Goal: Register for event/course: Register for event/course

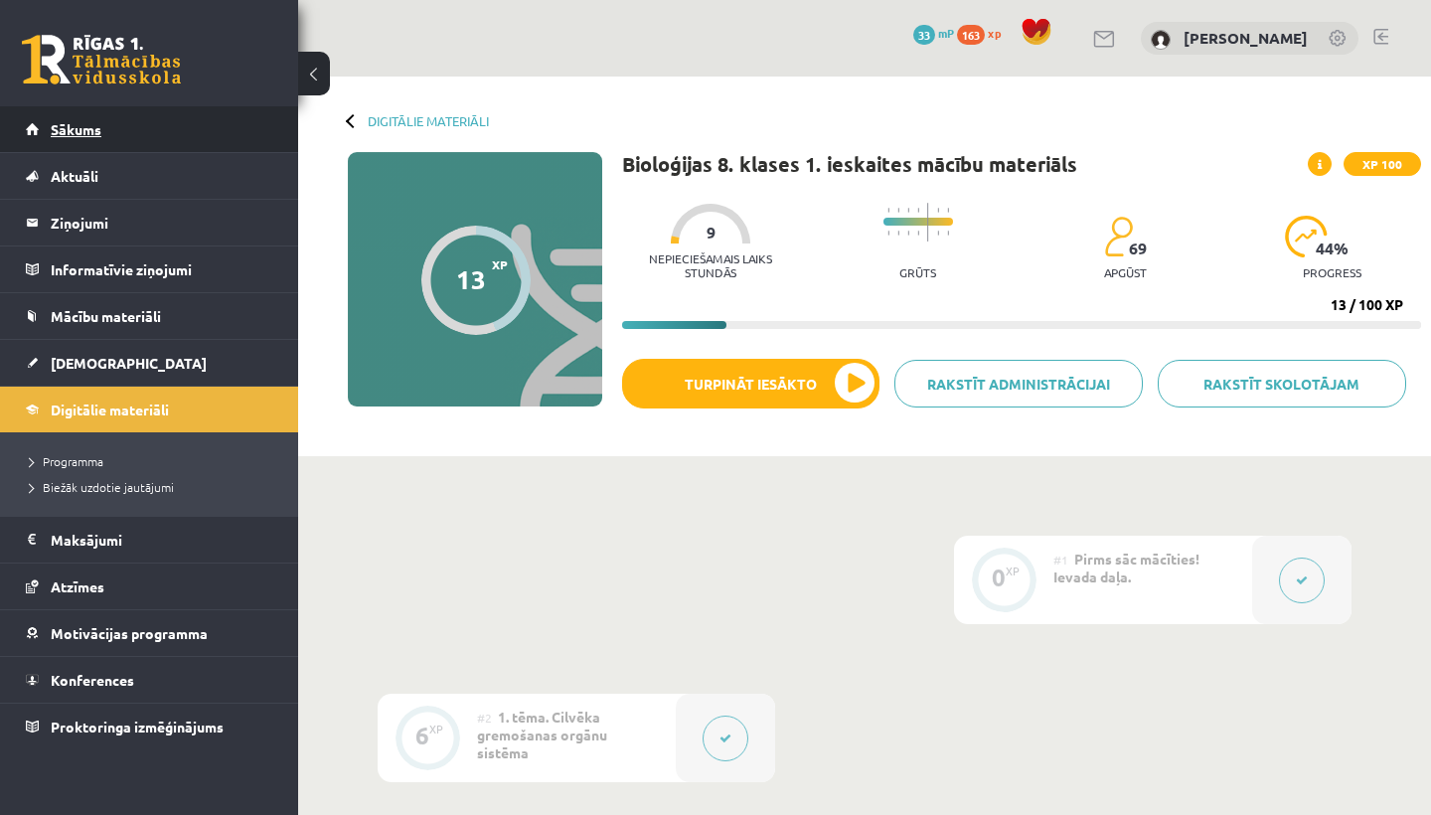
click at [92, 126] on span "Sākums" at bounding box center [76, 129] width 51 height 18
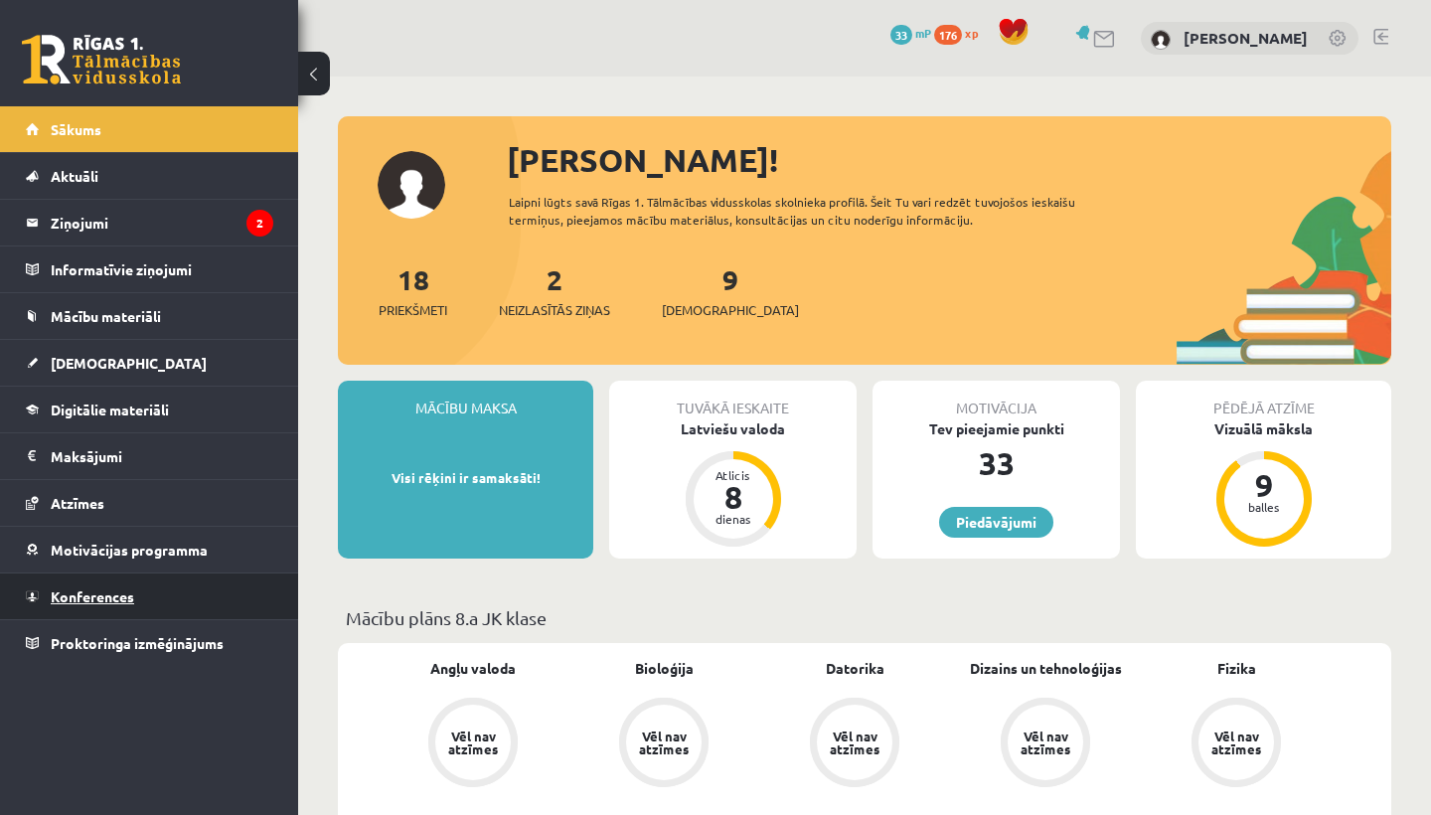
drag, startPoint x: 0, startPoint y: 0, endPoint x: 64, endPoint y: 588, distance: 591.6
click at [64, 588] on span "Konferences" at bounding box center [92, 596] width 83 height 18
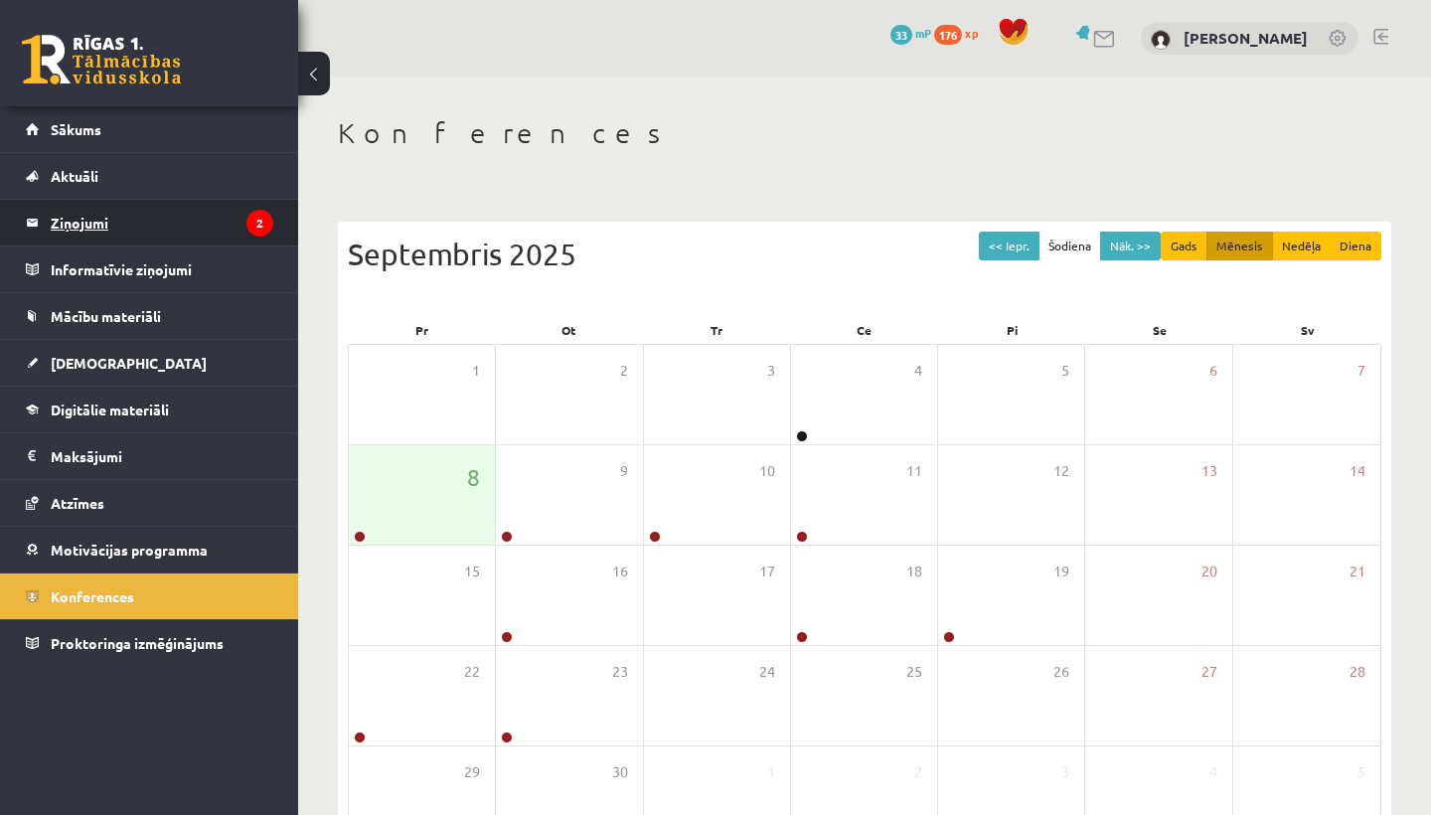
click at [242, 237] on legend "Ziņojumi 2" at bounding box center [162, 223] width 223 height 46
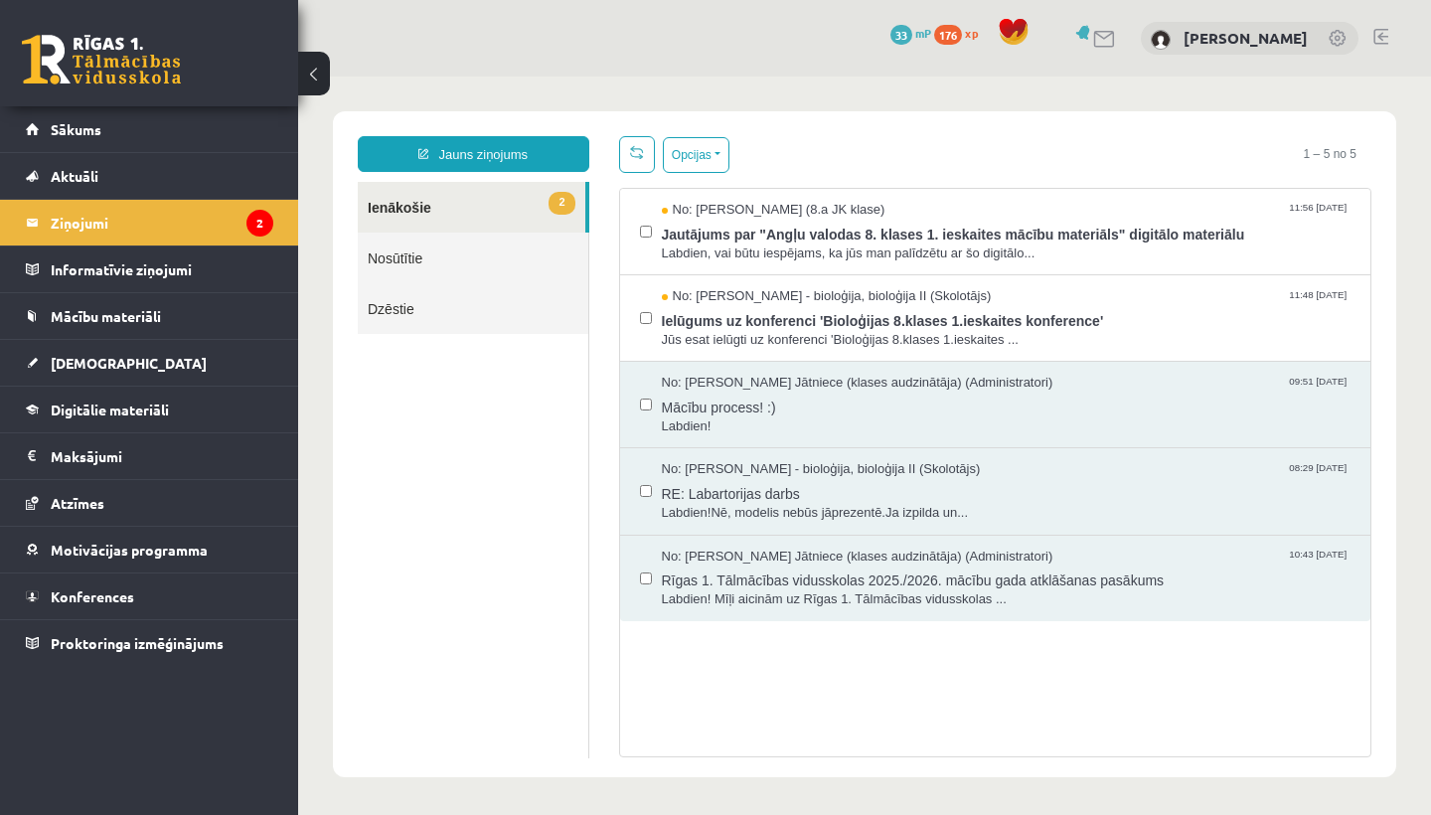
click at [554, 203] on span "2" at bounding box center [561, 203] width 26 height 23
click at [652, 253] on div "No: Luīze Vasiļjeva (8.a JK klase) 11:56 08/09/2025 Jautājums par "Angļu valoda…" at bounding box center [995, 232] width 711 height 62
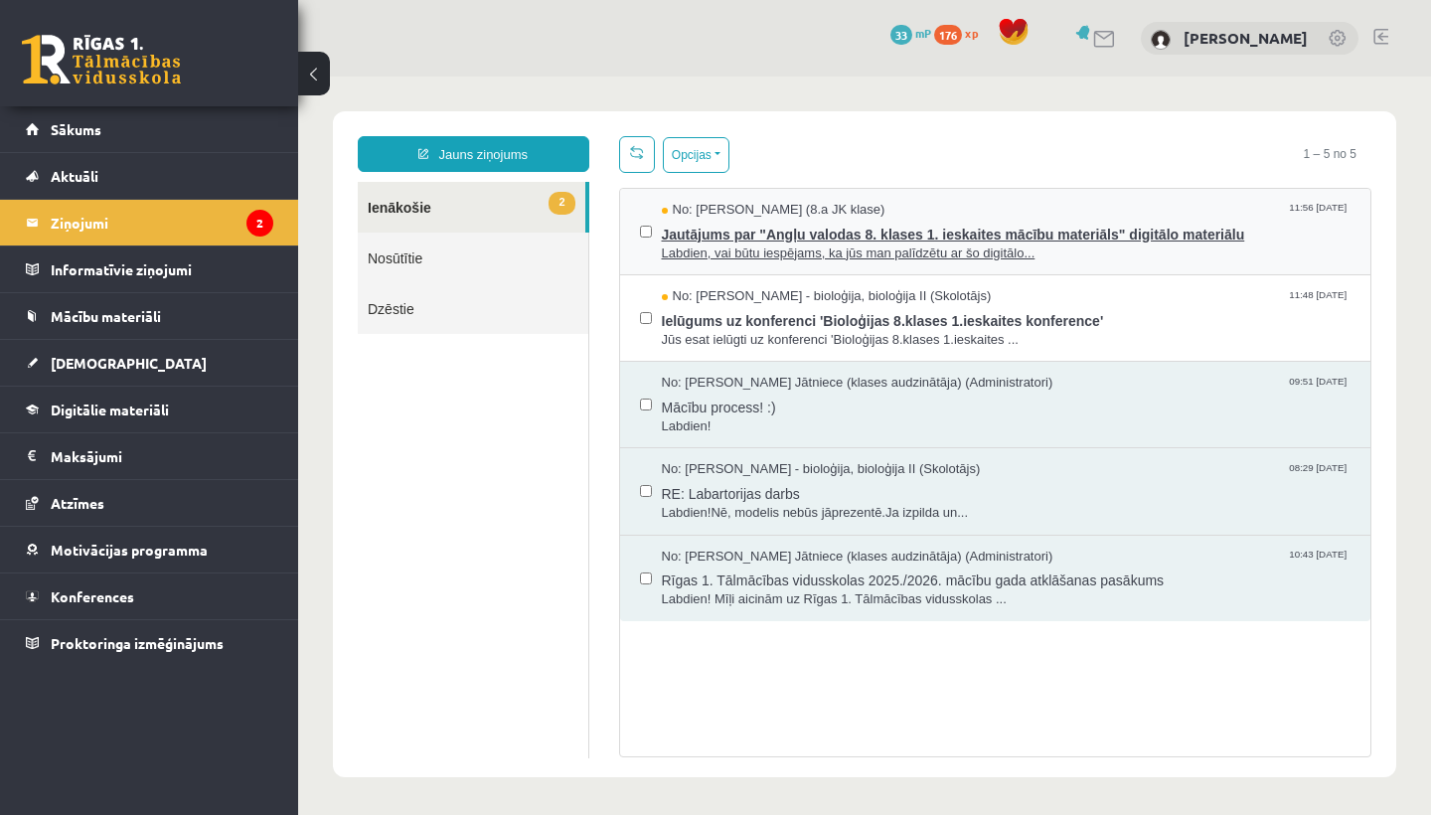
click at [699, 228] on span "Jautājums par "Angļu valodas 8. klases 1. ieskaites mācību materiāls" digitālo …" at bounding box center [1007, 232] width 690 height 25
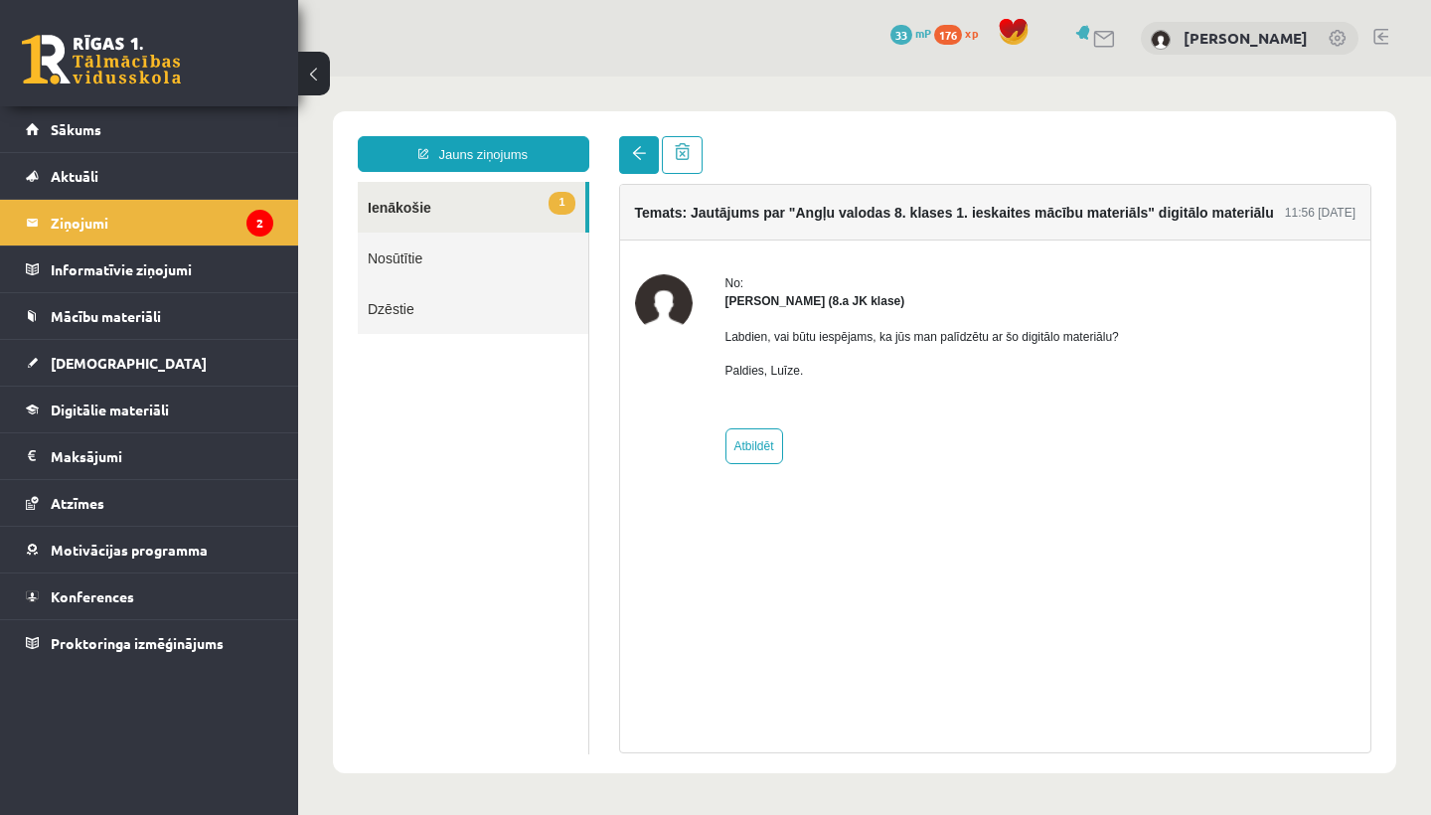
click at [648, 167] on link at bounding box center [639, 155] width 40 height 38
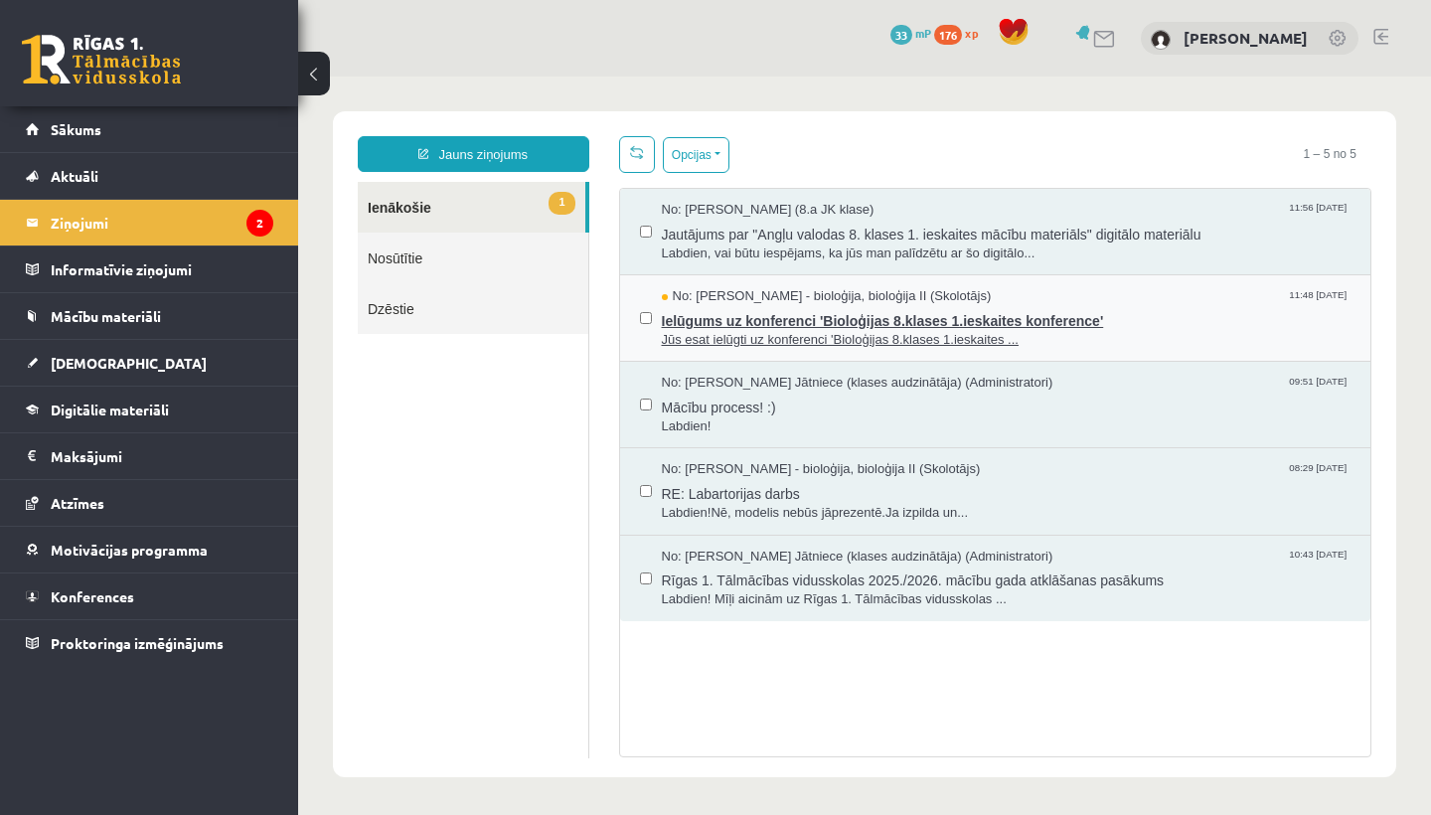
click at [689, 315] on span "Ielūgums uz konferenci 'Bioloģijas 8.klases 1.ieskaites konference'" at bounding box center [1007, 318] width 690 height 25
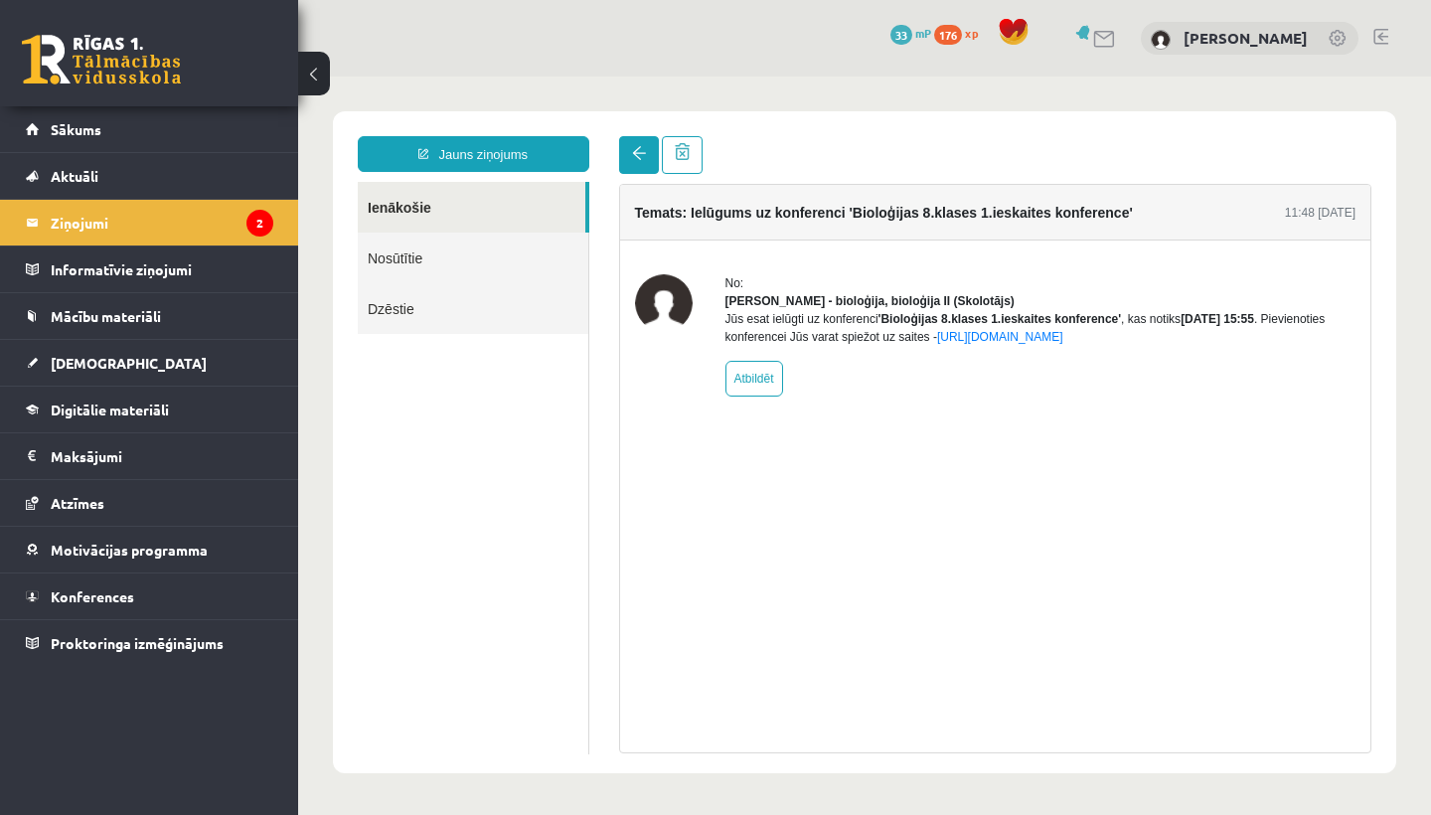
click at [637, 149] on span at bounding box center [639, 153] width 14 height 14
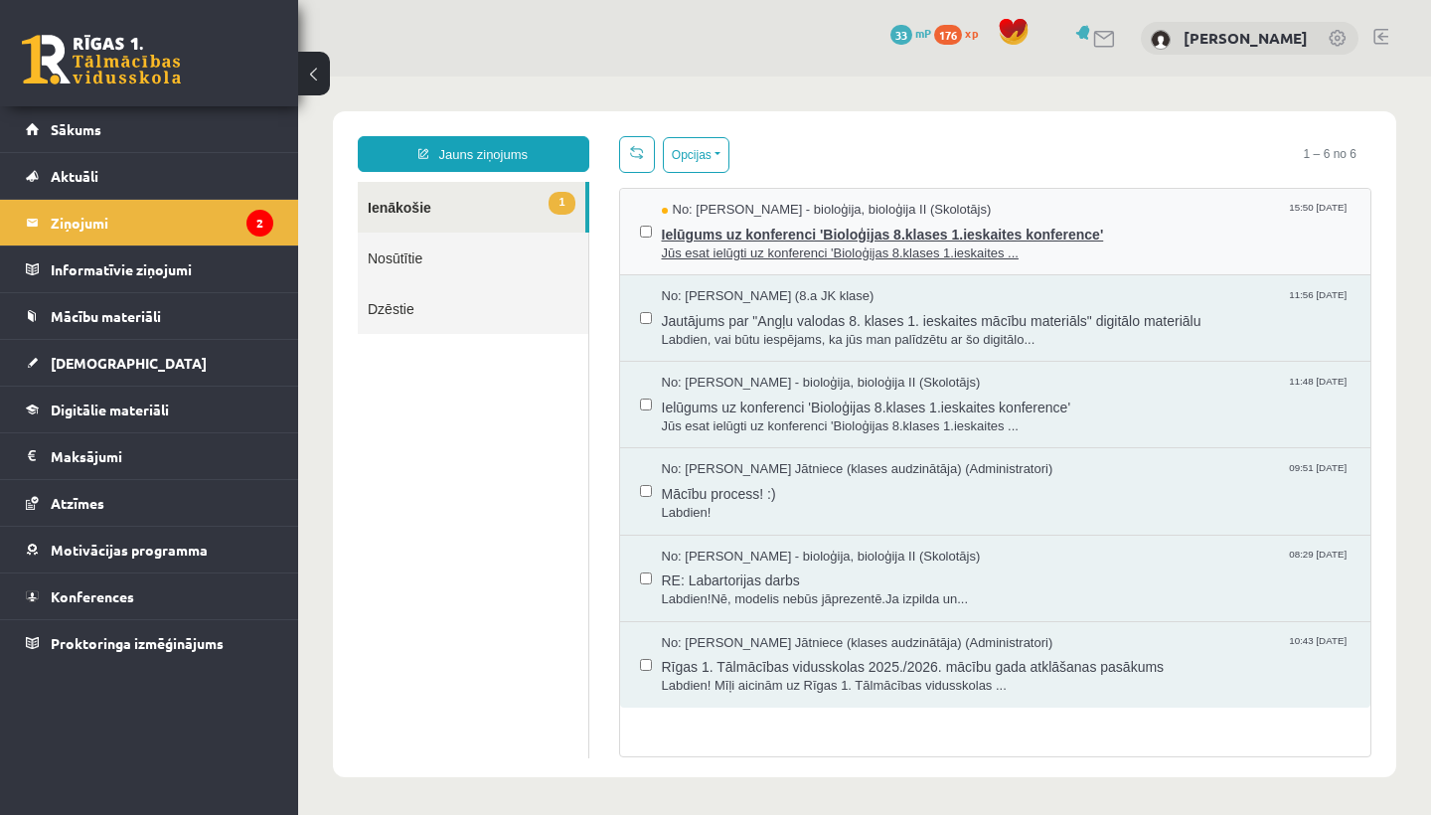
click at [695, 237] on span "Ielūgums uz konferenci 'Bioloģijas 8.klases 1.ieskaites konference'" at bounding box center [1007, 232] width 690 height 25
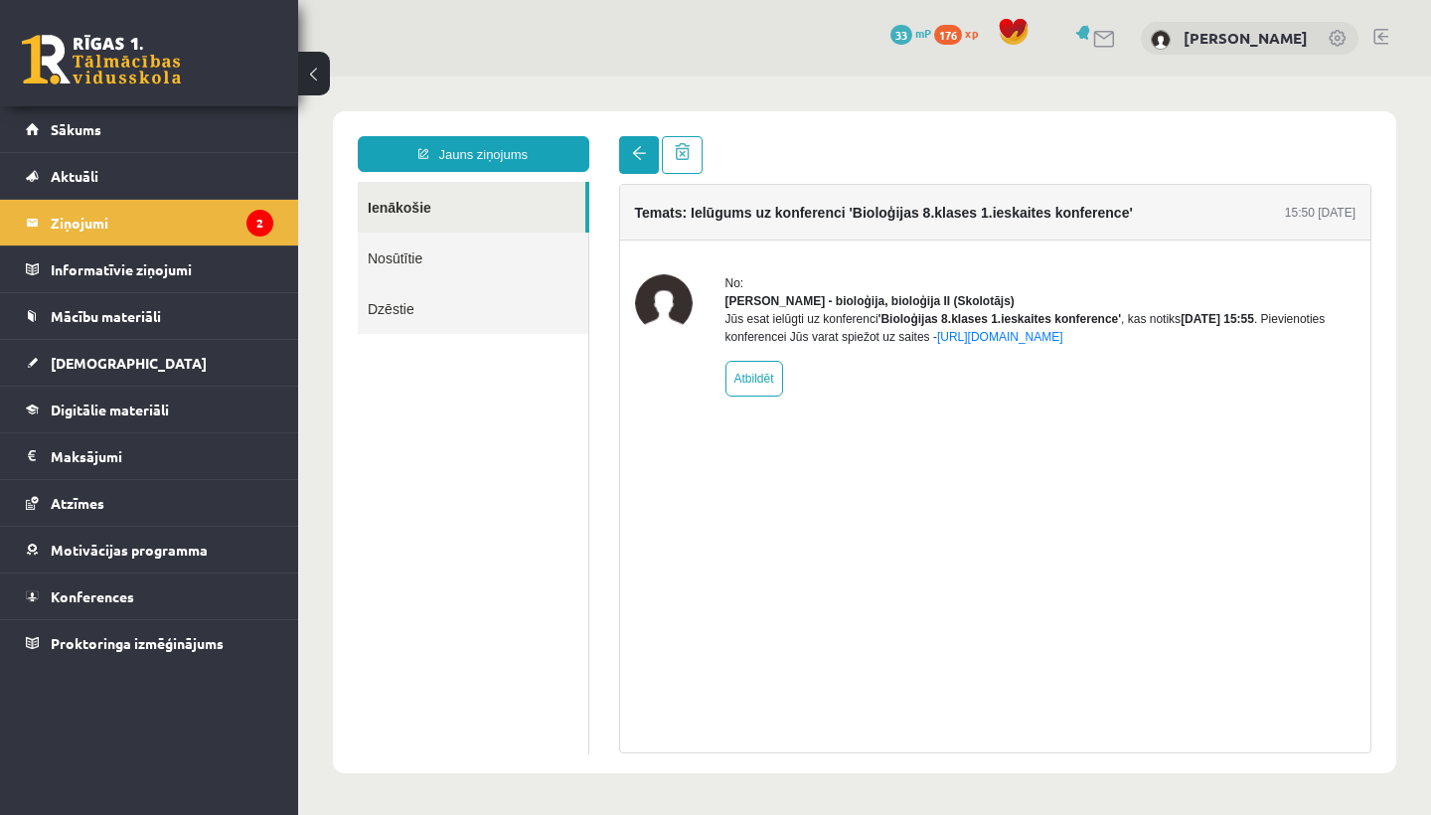
click at [631, 161] on link at bounding box center [639, 155] width 40 height 38
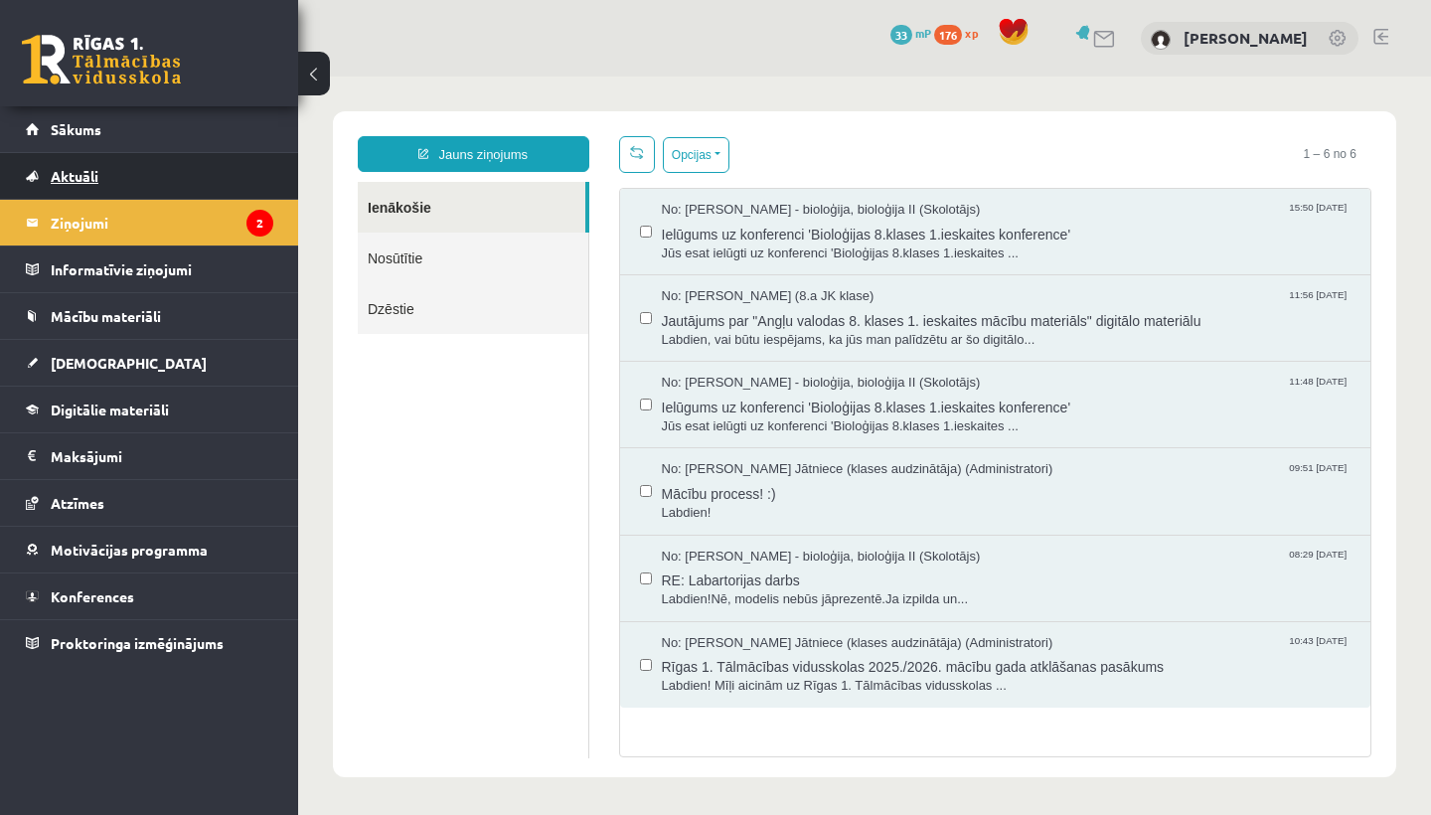
click at [209, 192] on link "Aktuāli" at bounding box center [149, 176] width 247 height 46
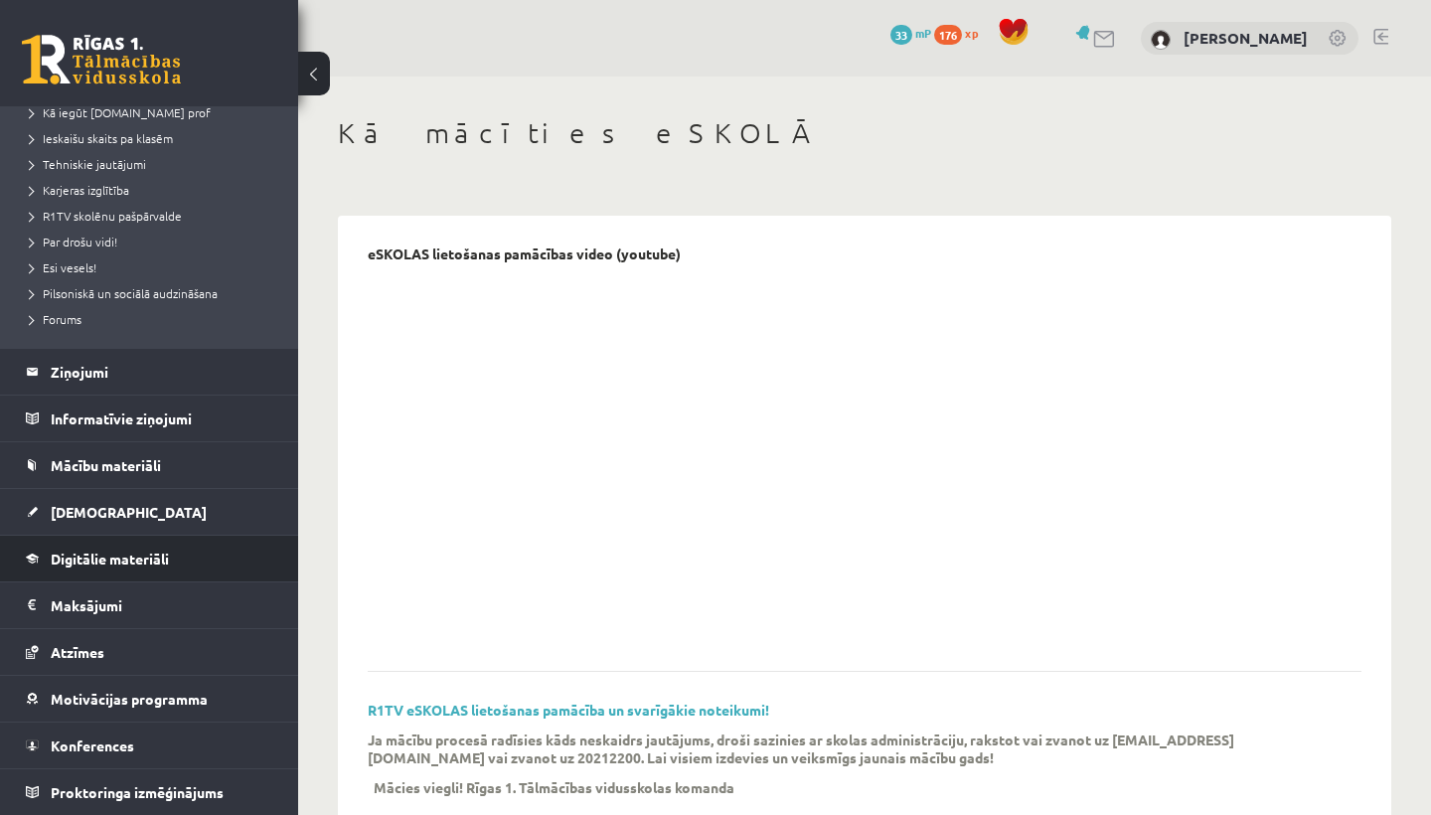
scroll to position [296, 0]
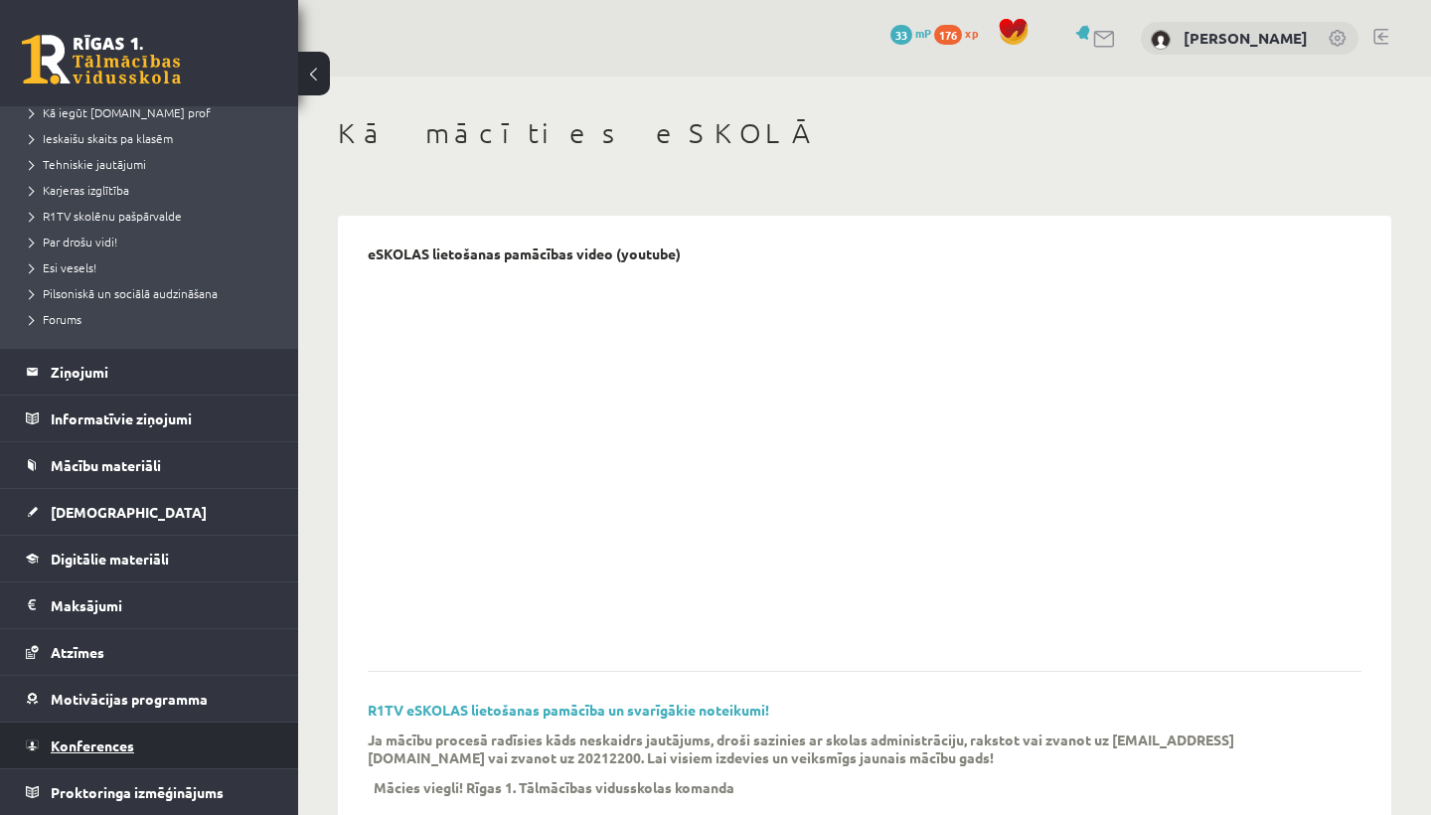
click at [76, 752] on span "Konferences" at bounding box center [92, 745] width 83 height 18
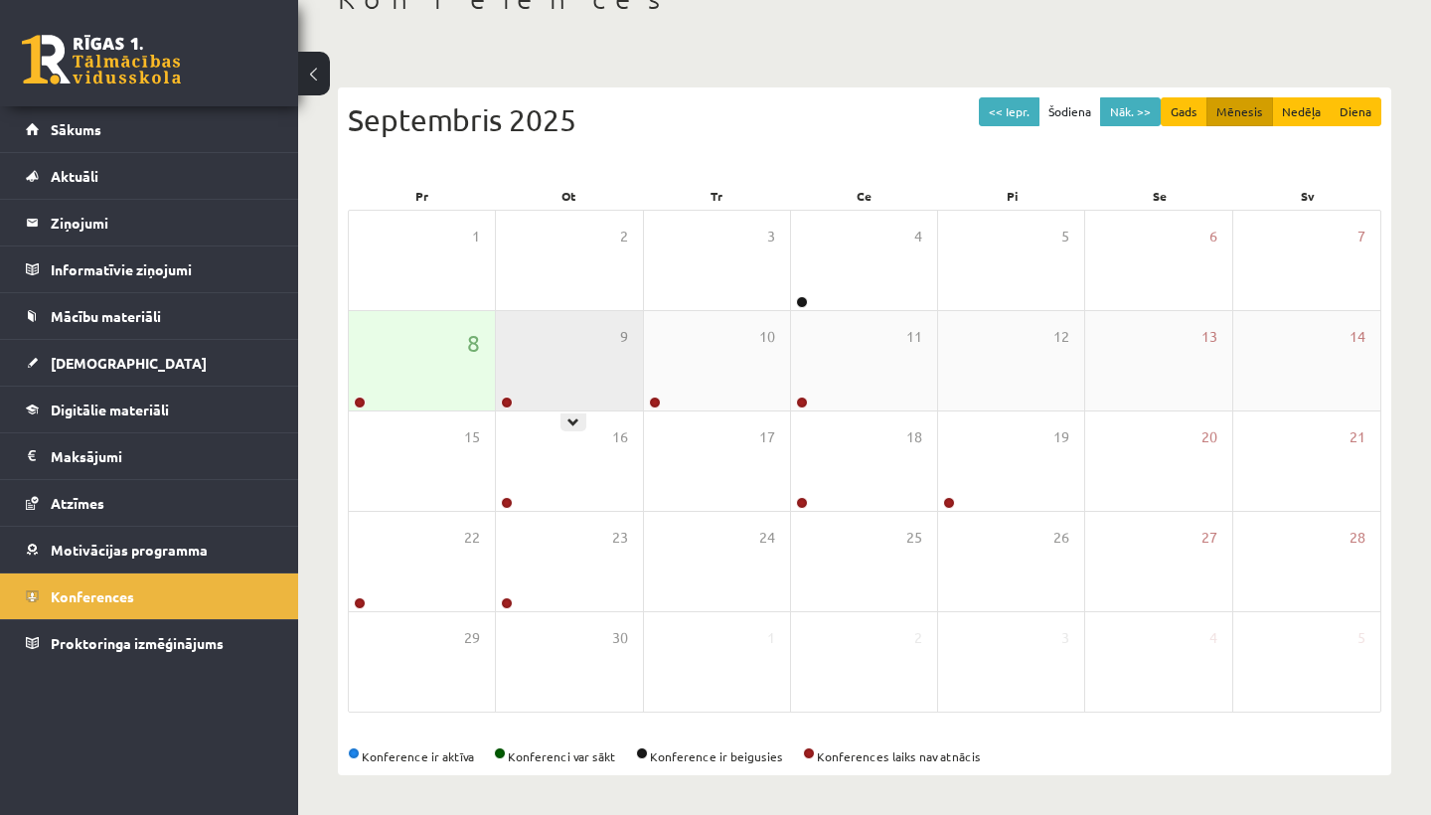
scroll to position [134, 0]
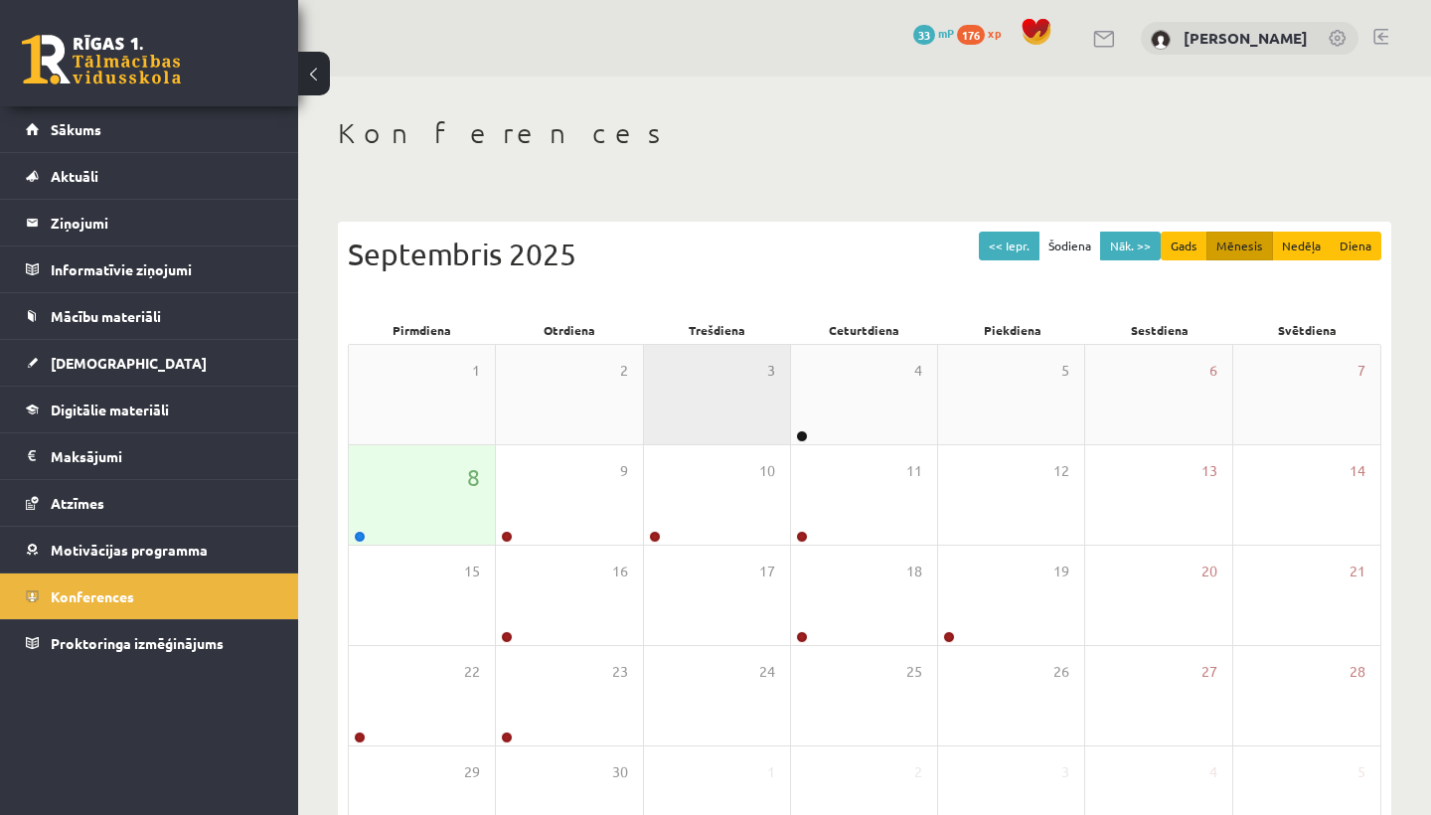
scroll to position [134, 0]
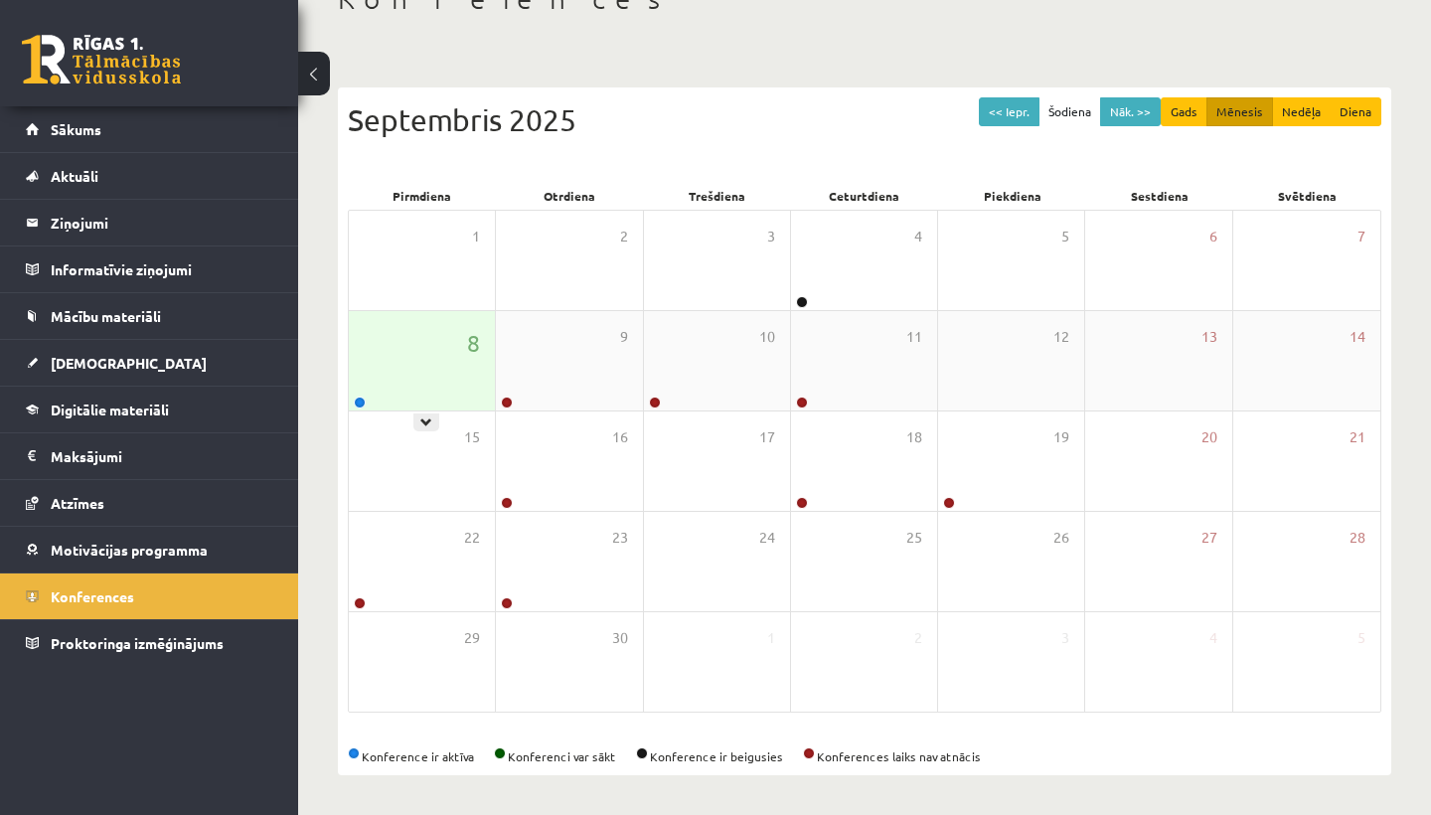
click at [378, 380] on div "8" at bounding box center [422, 360] width 146 height 99
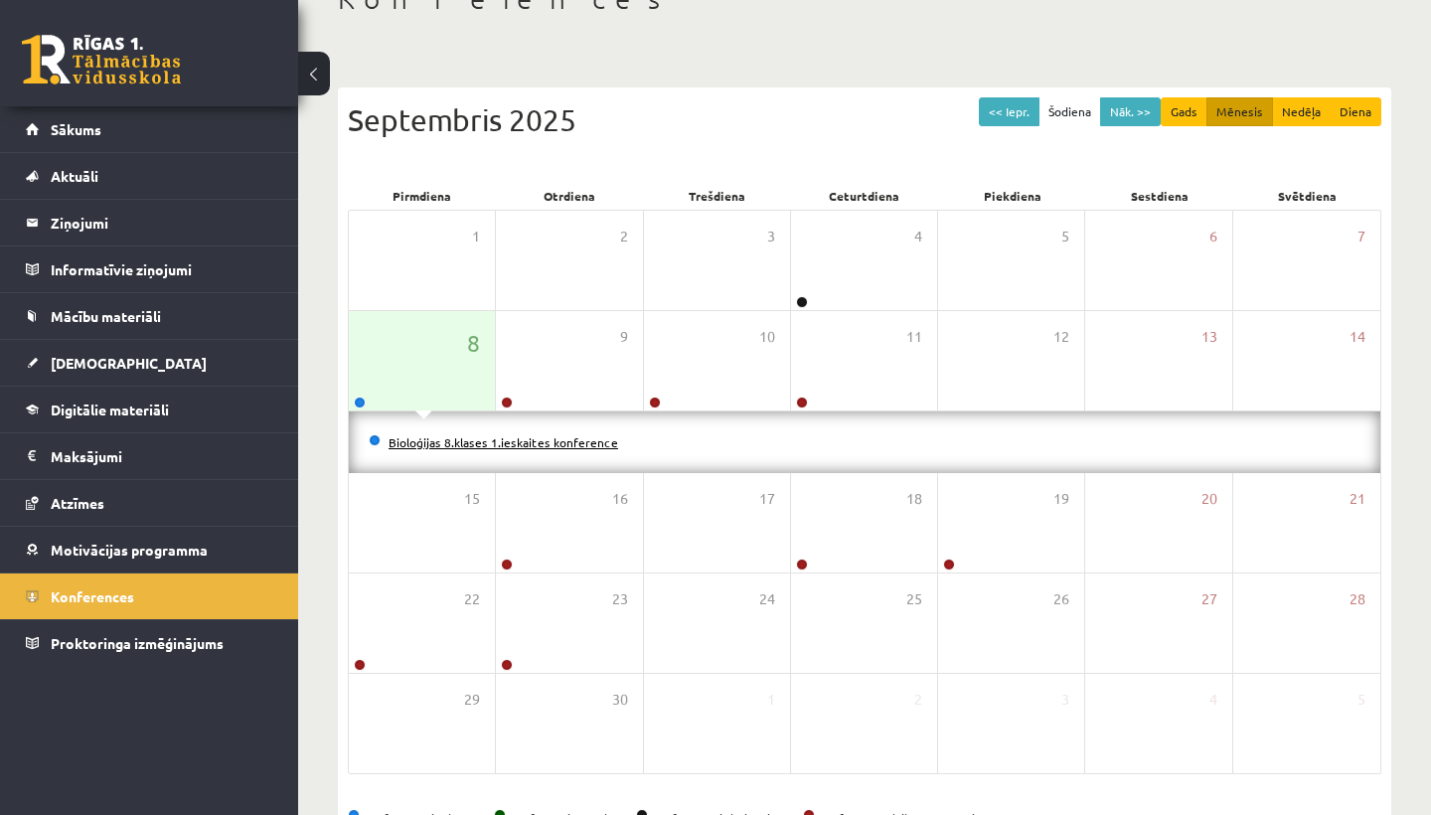
click at [469, 442] on link "Bioloģijas 8.klases 1.ieskaites konference" at bounding box center [503, 442] width 230 height 16
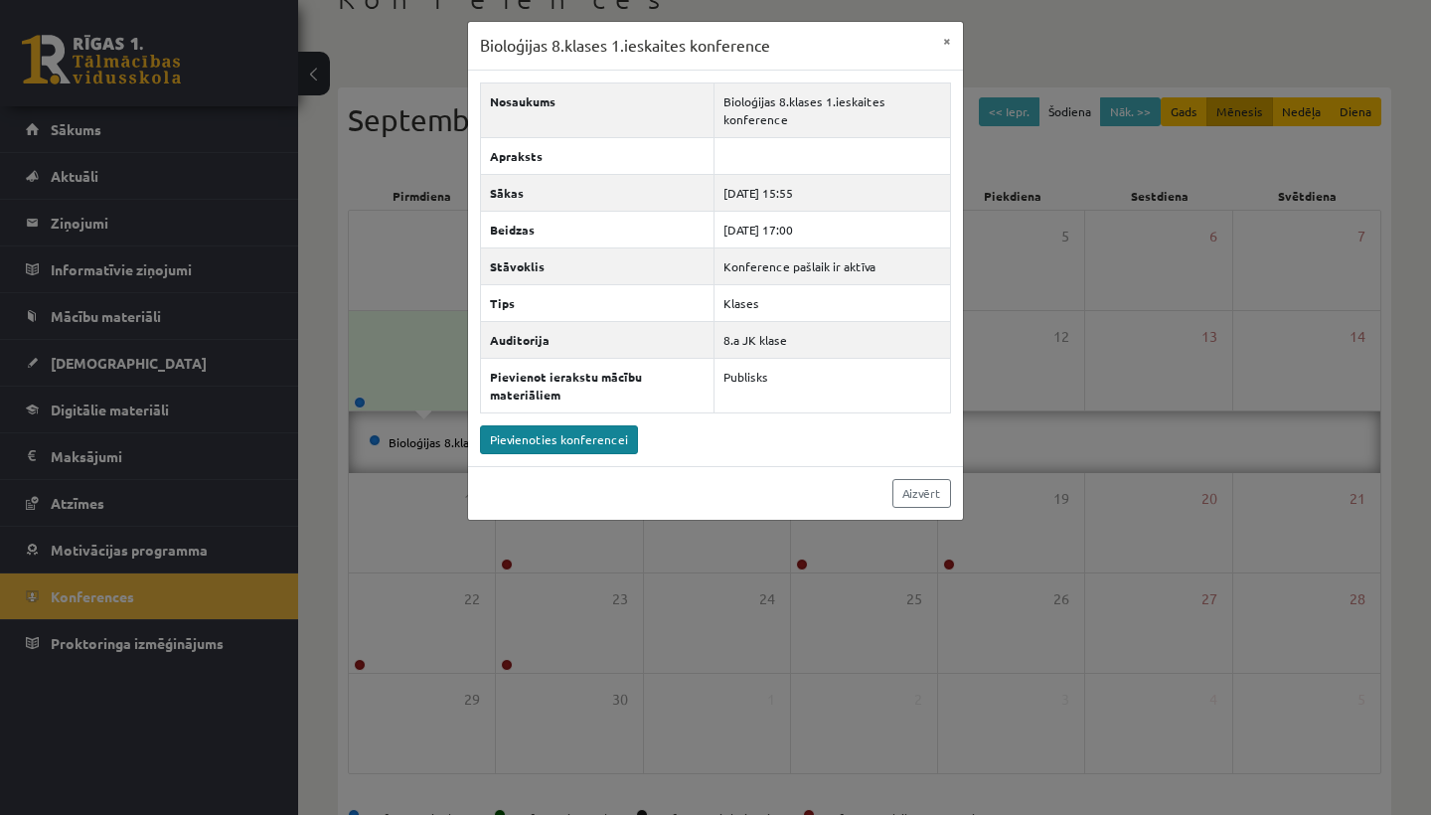
click at [571, 432] on link "Pievienoties konferencei" at bounding box center [559, 439] width 158 height 29
